Goal: Transaction & Acquisition: Purchase product/service

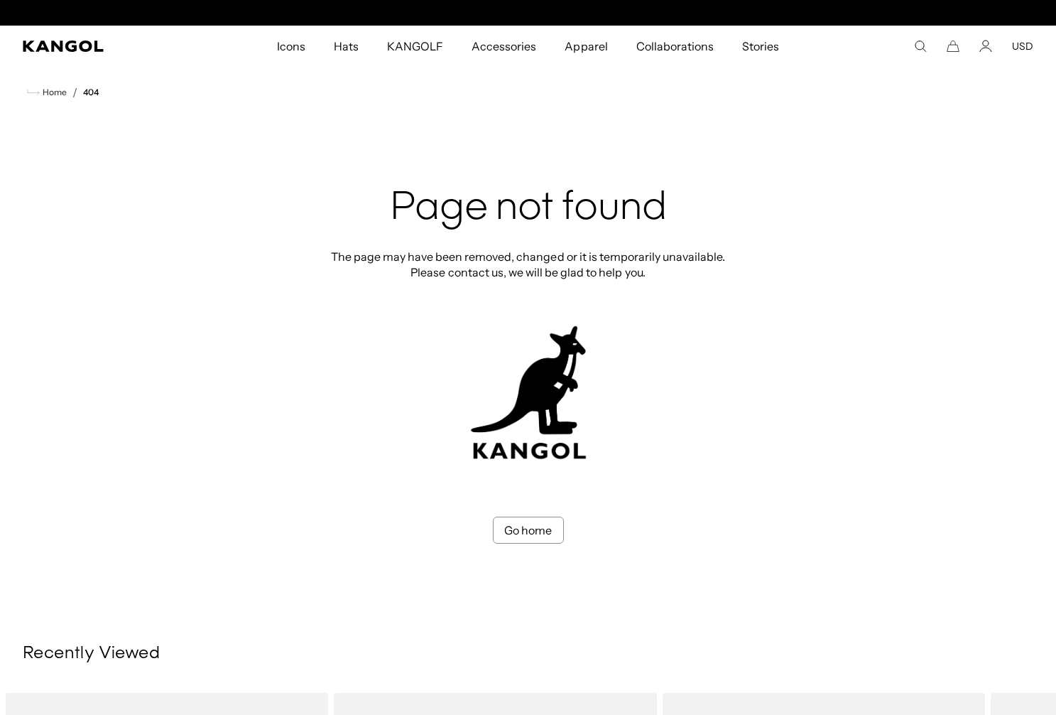
scroll to position [0, 293]
